Goal: Go to known website: Go to known website

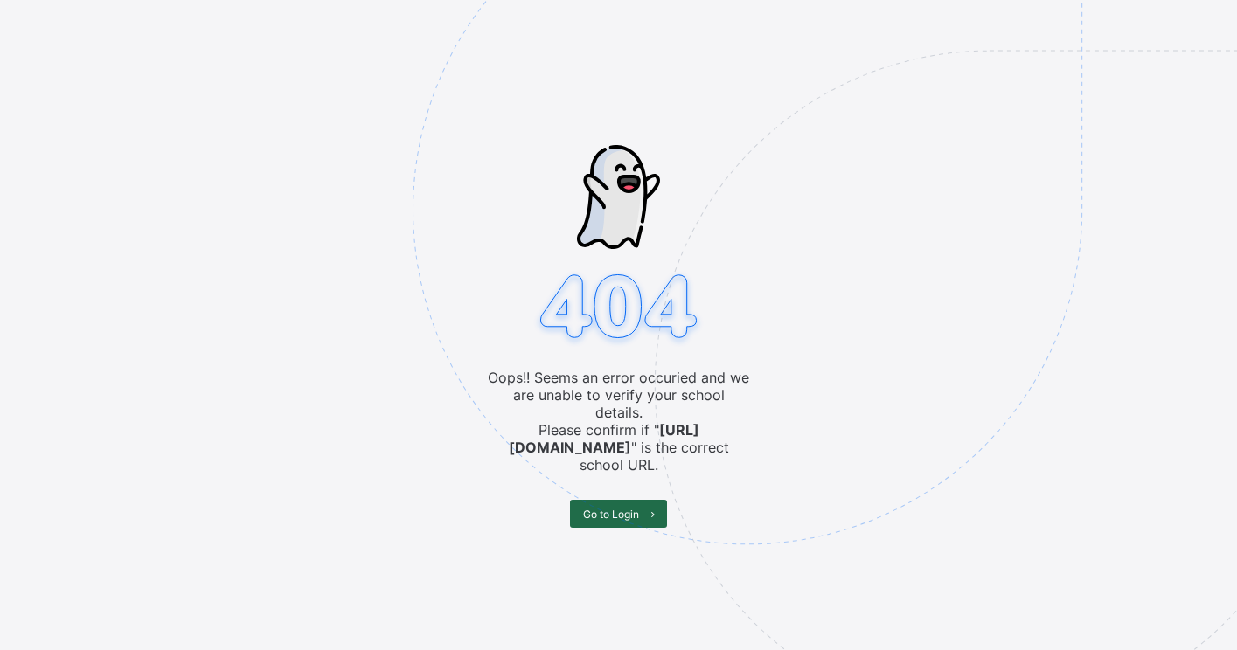
click at [604, 508] on span "Go to Login" at bounding box center [611, 514] width 56 height 13
